Goal: Task Accomplishment & Management: Manage account settings

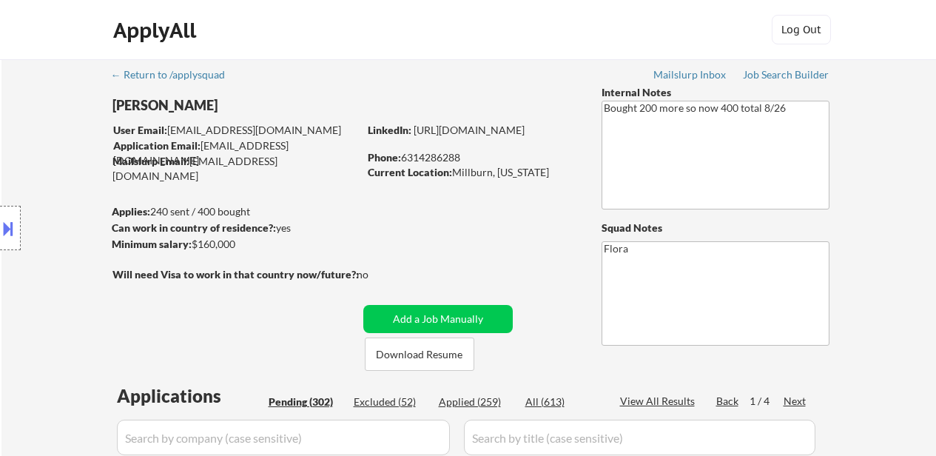
select select ""pending""
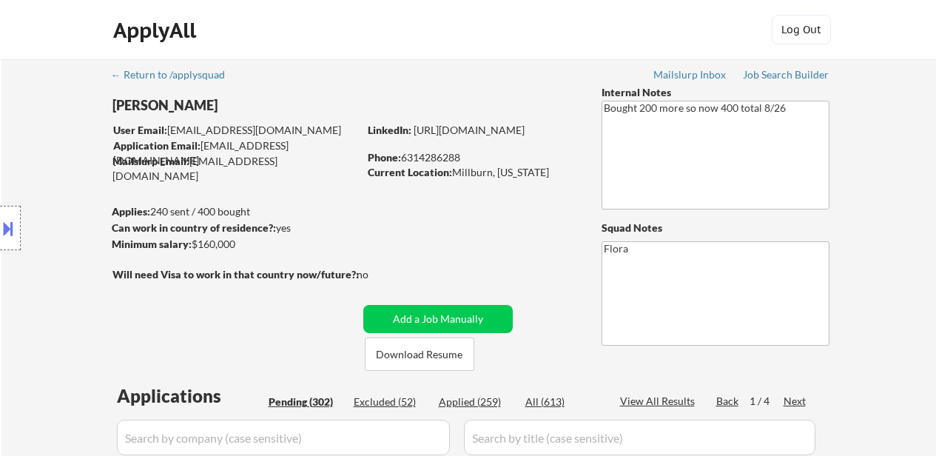
select select ""pending""
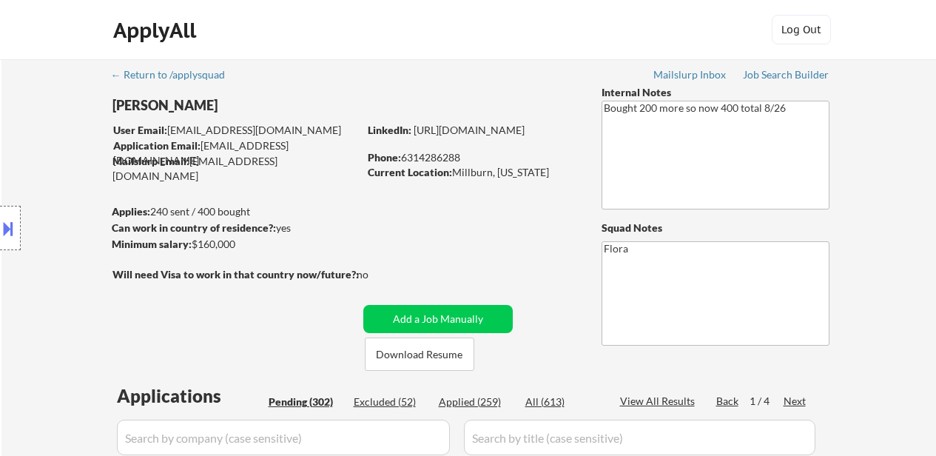
select select ""pending""
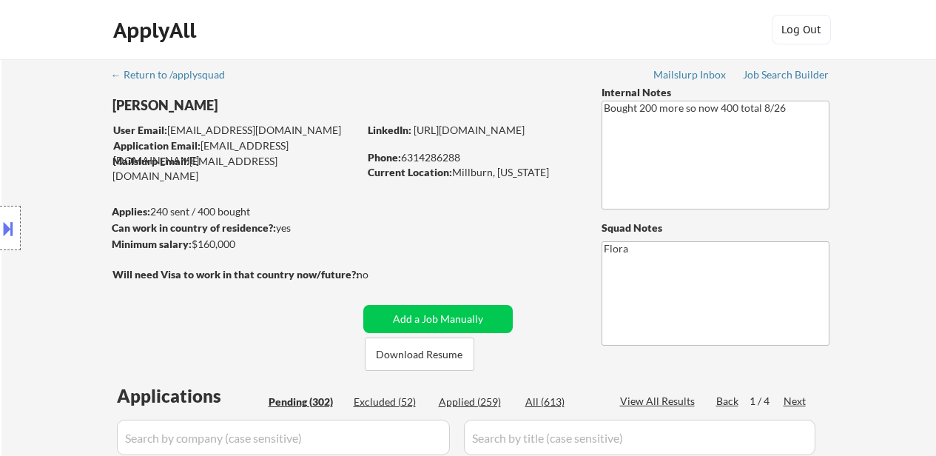
select select ""pending""
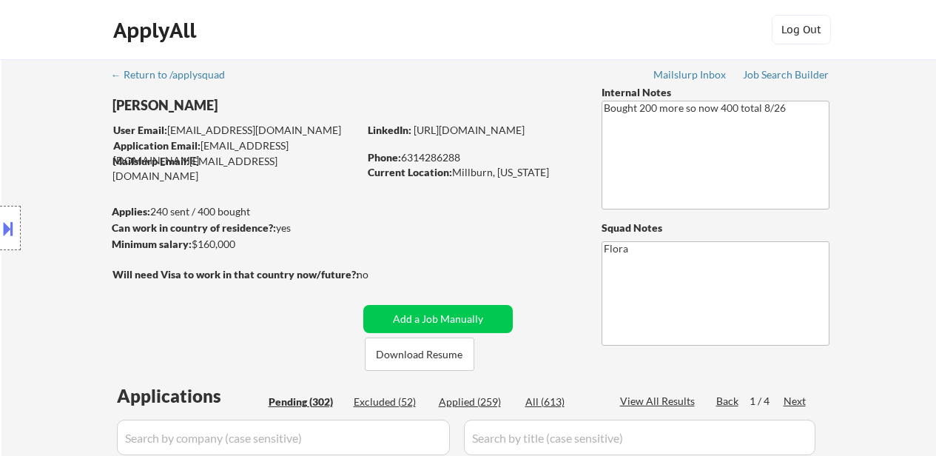
select select ""pending""
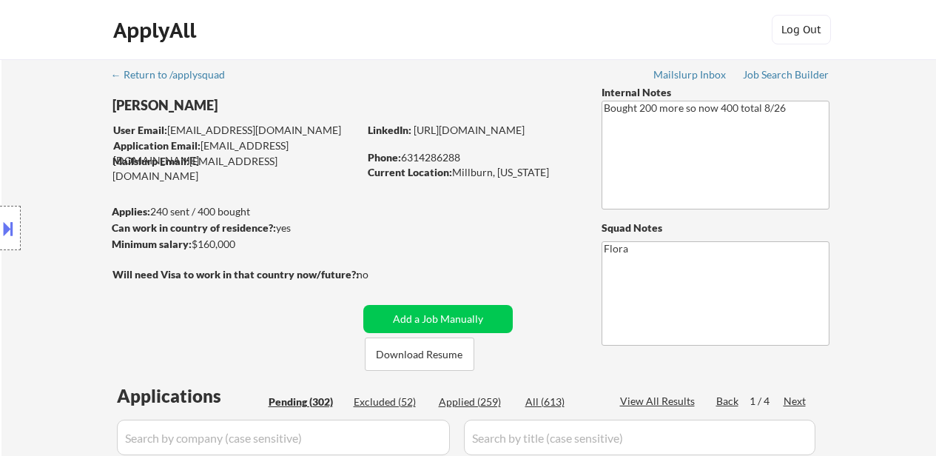
select select ""pending""
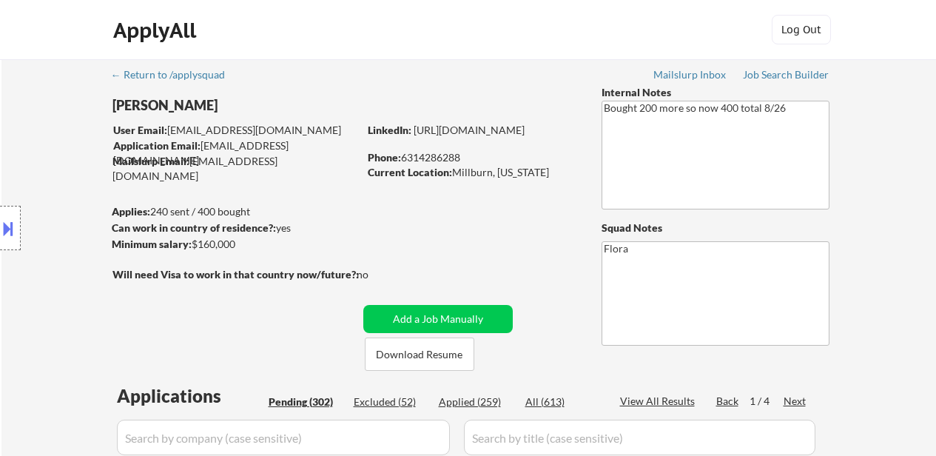
select select ""pending""
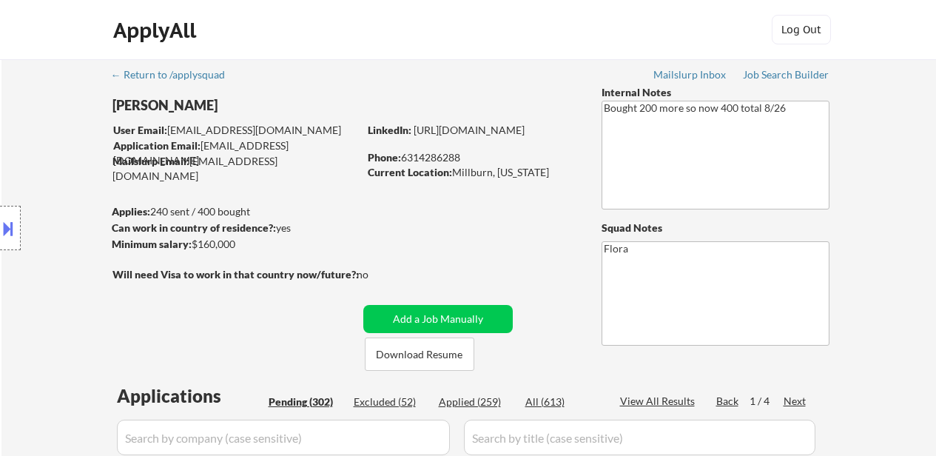
select select ""pending""
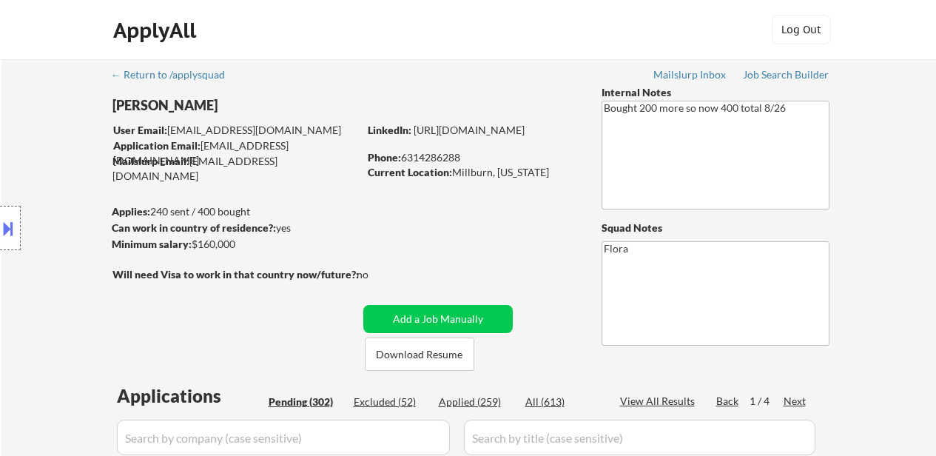
select select ""pending""
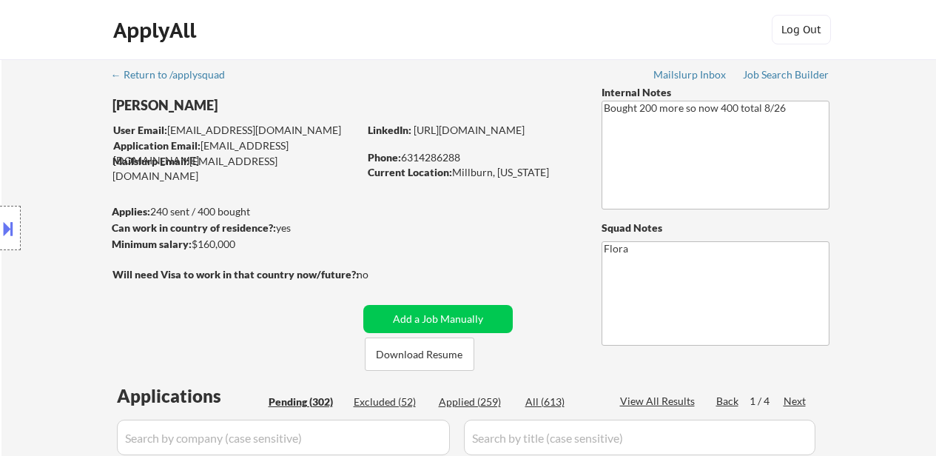
select select ""pending""
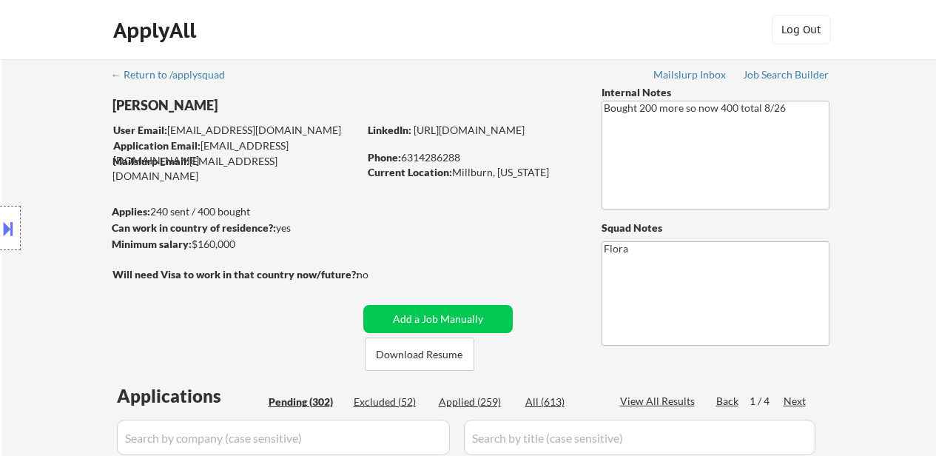
select select ""pending""
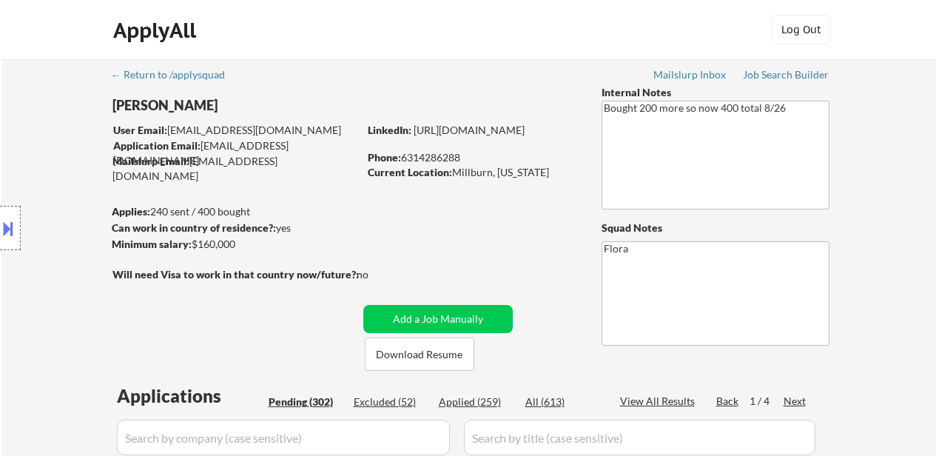
select select ""pending""
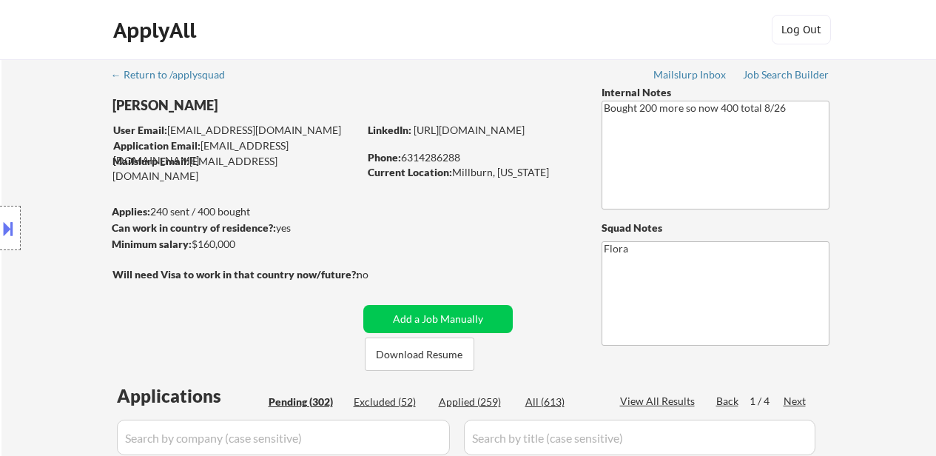
select select ""pending""
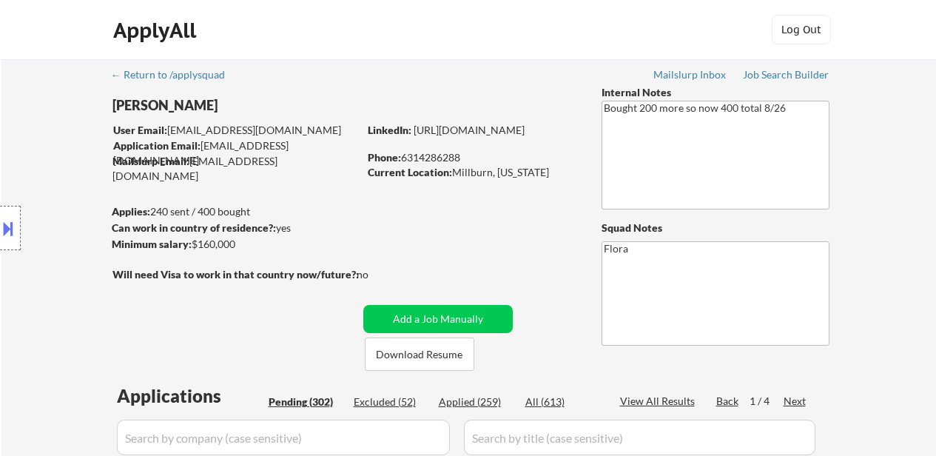
select select ""pending""
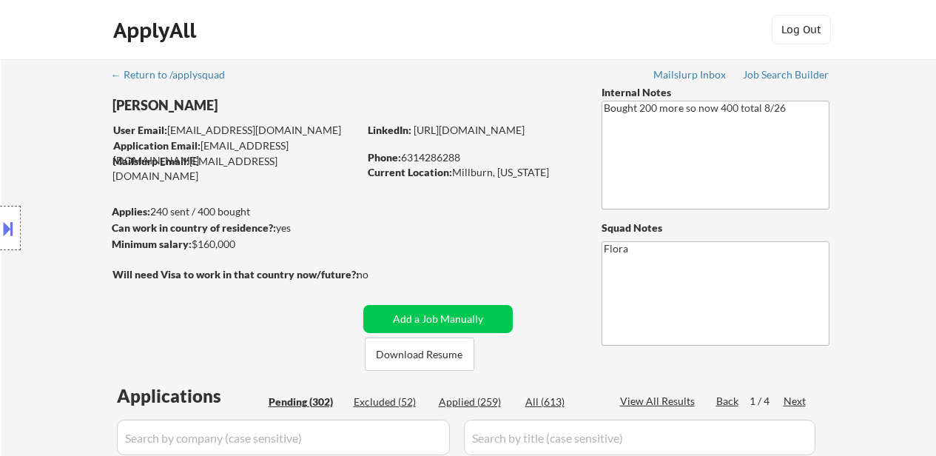
select select ""pending""
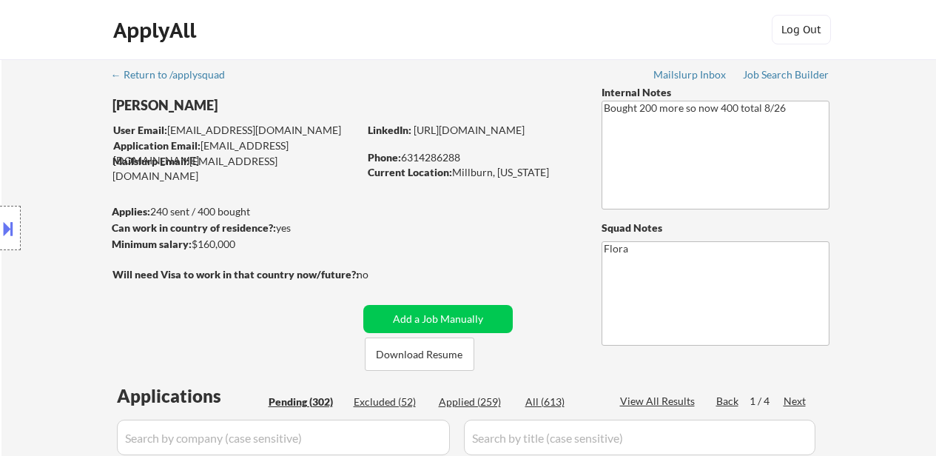
select select ""pending""
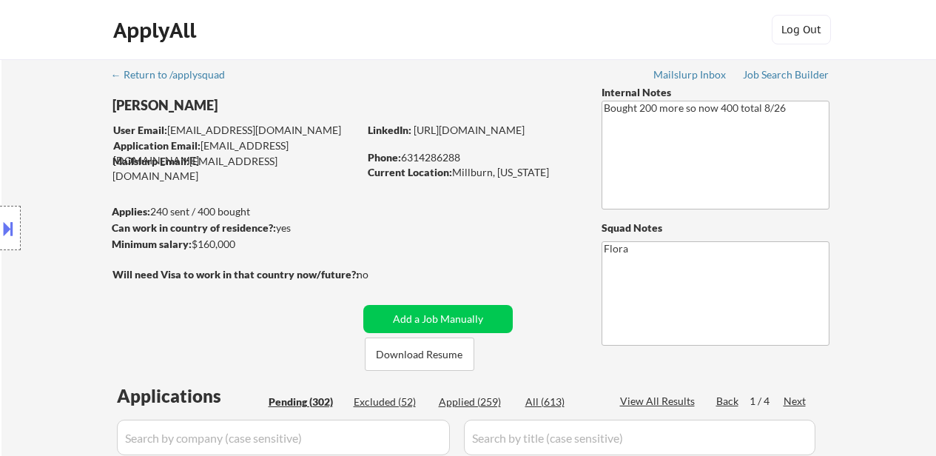
select select ""pending""
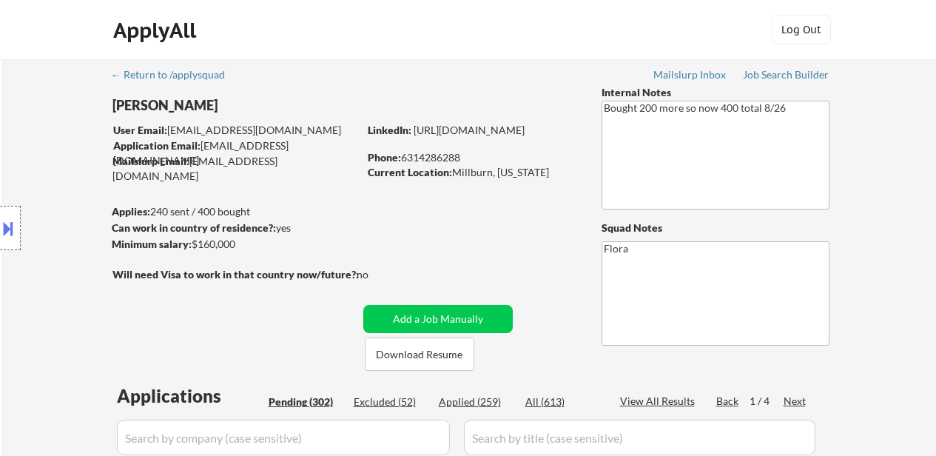
select select ""pending""
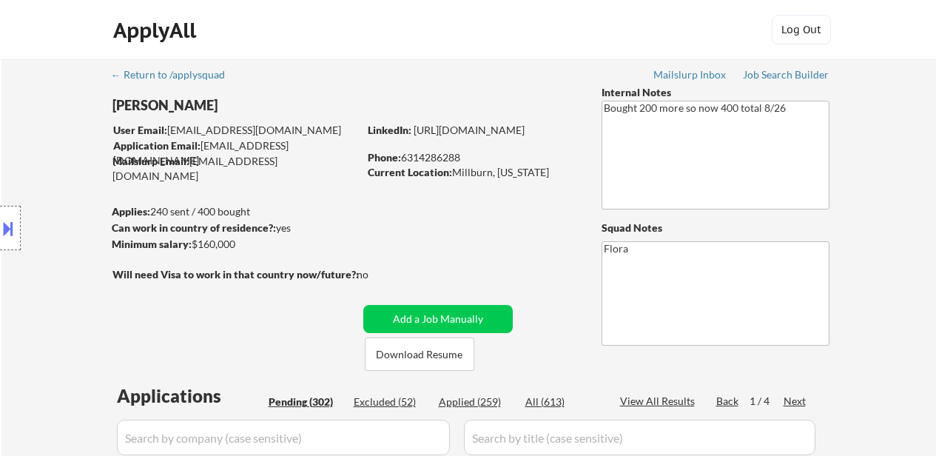
select select ""pending""
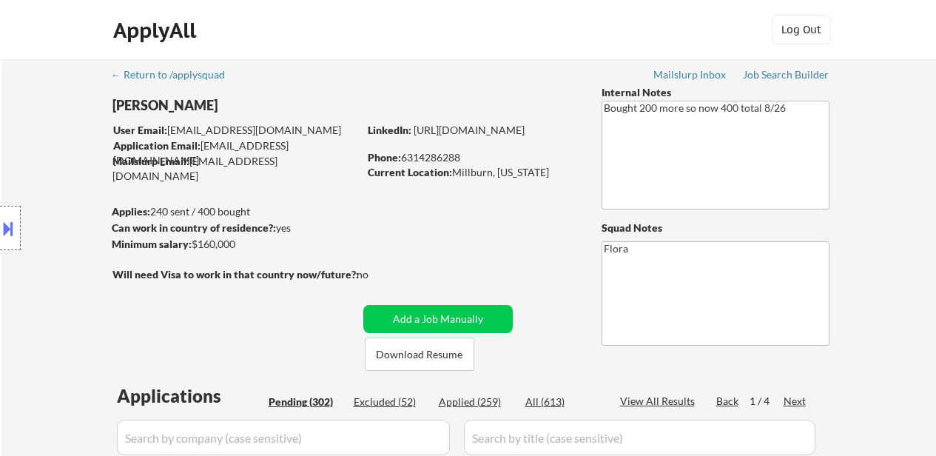
select select ""pending""
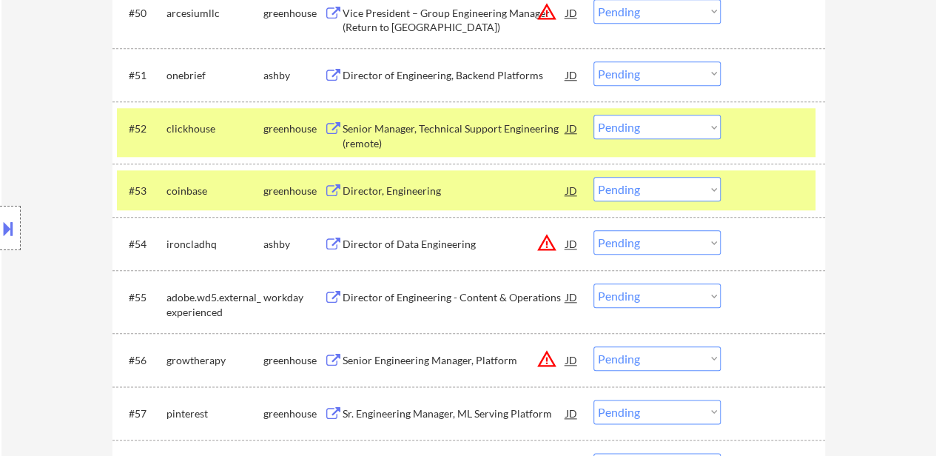
scroll to position [3477, 0]
